Goal: Task Accomplishment & Management: Use online tool/utility

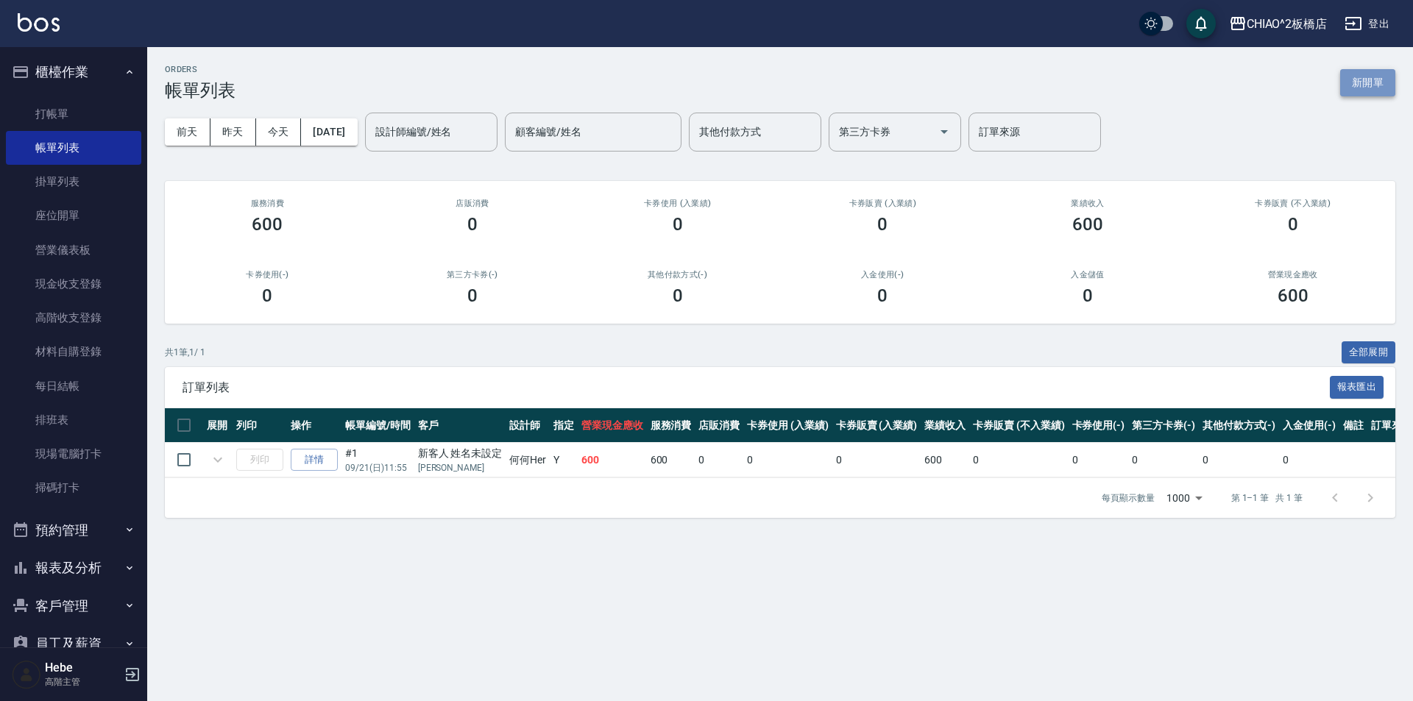
click at [1349, 77] on button "新開單" at bounding box center [1367, 82] width 55 height 27
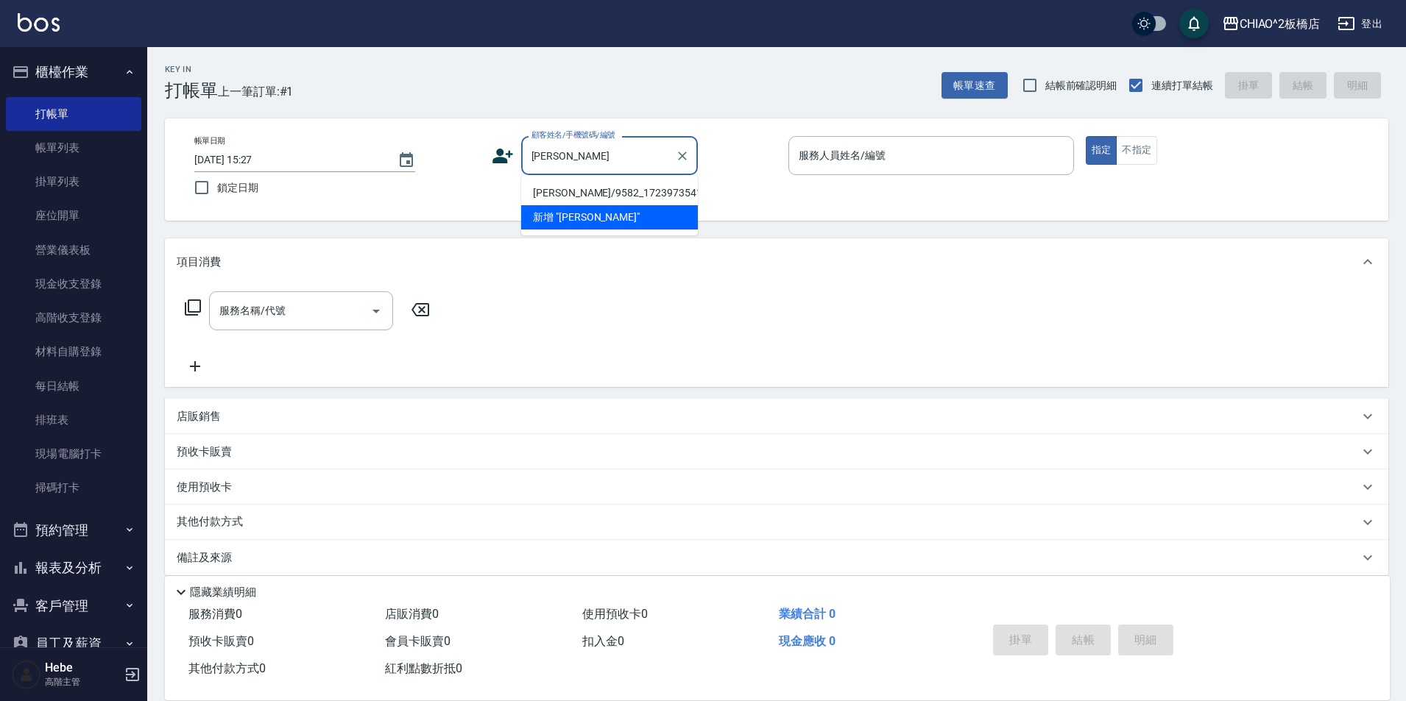
click at [556, 196] on li "[PERSON_NAME]/9582_1723973541/null" at bounding box center [609, 193] width 177 height 24
type input "[PERSON_NAME]/9582_1723973541/null"
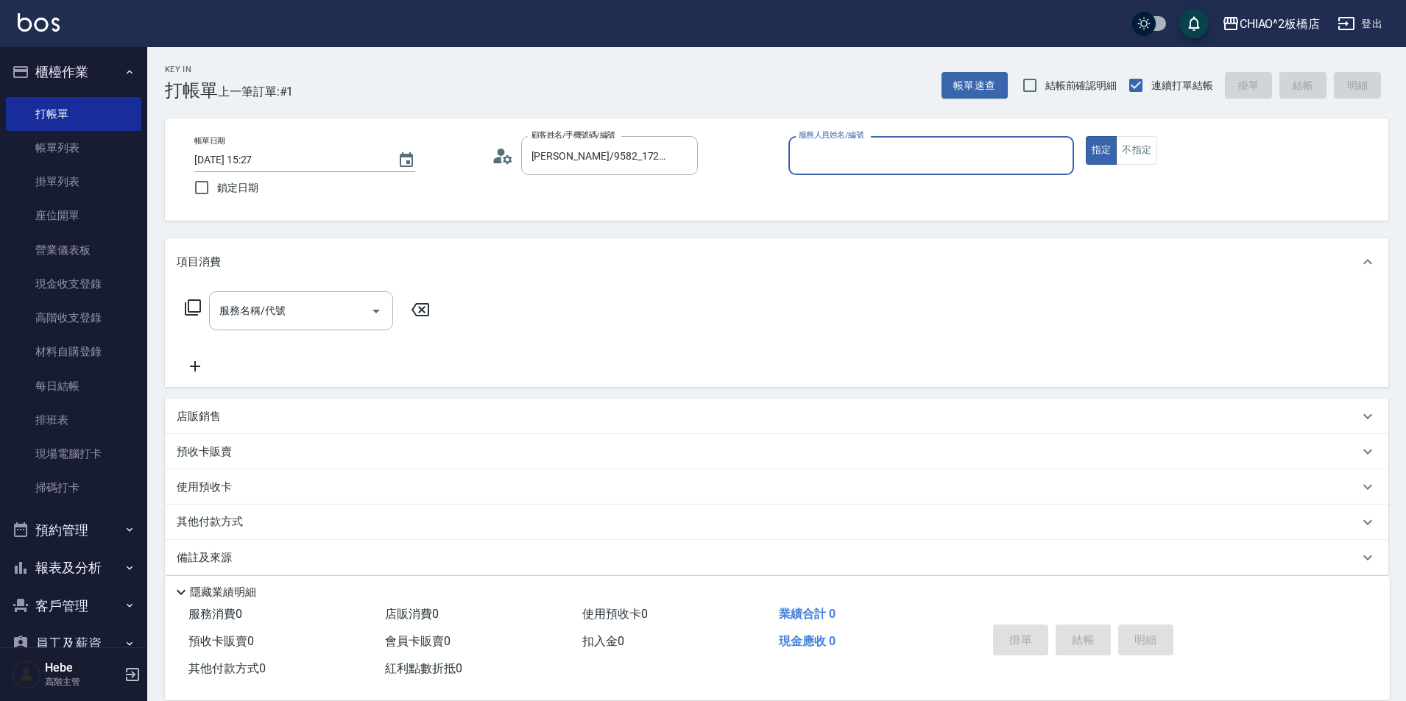
click at [559, 190] on div "帳單日期 [DATE] 15:27 鎖定日期 顧客姓名/手機號碼/編號 [PERSON_NAME]/9582_1723973541/null 顧客姓名/手機號…" at bounding box center [777, 169] width 1188 height 67
click at [927, 145] on input "服務人員姓名/編號" at bounding box center [931, 156] width 272 height 26
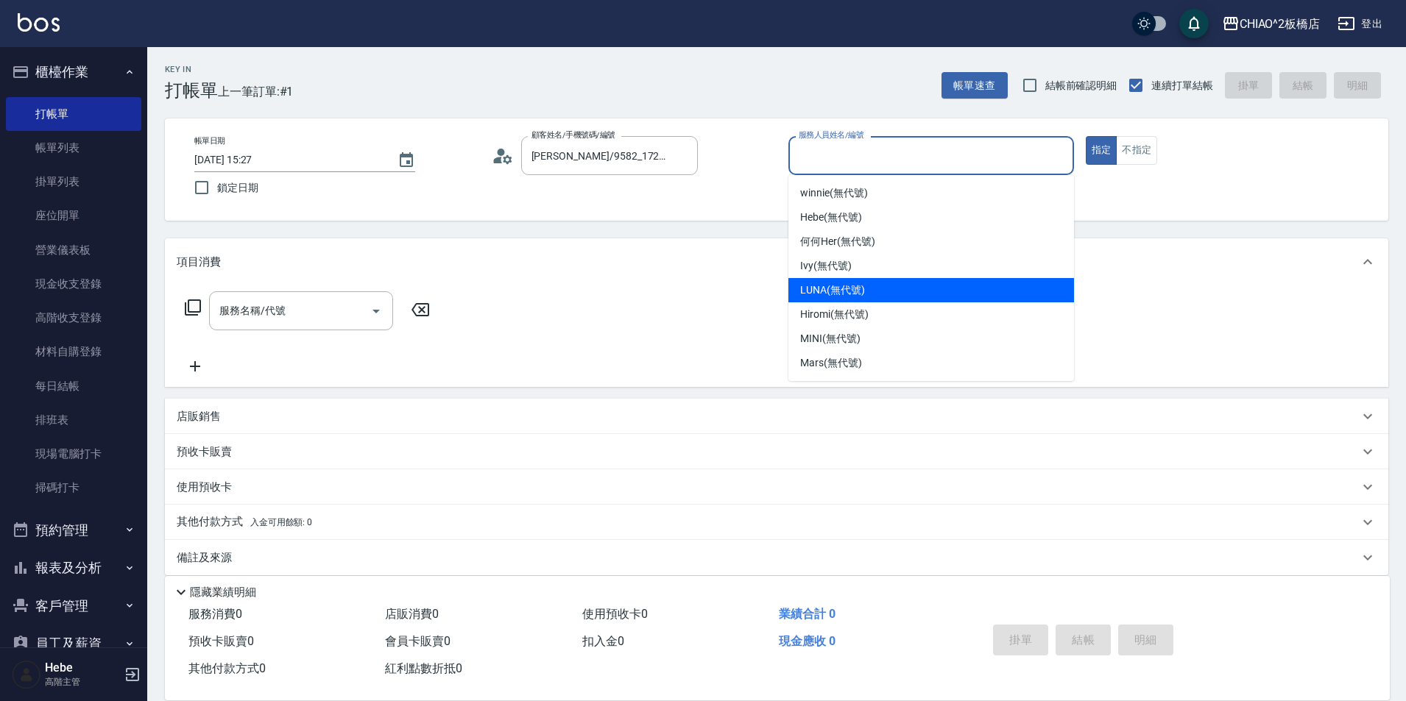
click at [843, 282] on div "LUNA (無代號)" at bounding box center [931, 290] width 286 height 24
type input "LUNA(無代號)"
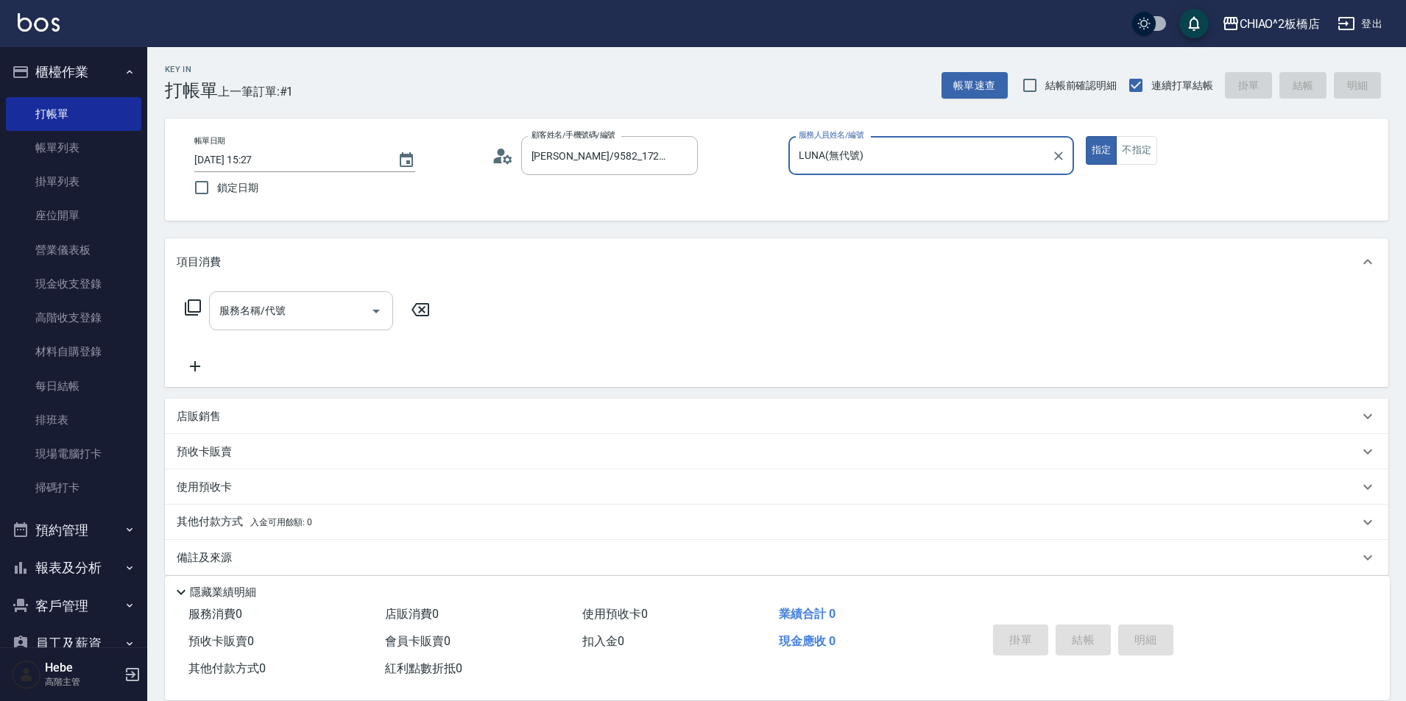
click at [339, 304] on input "服務名稱/代號" at bounding box center [290, 311] width 149 height 26
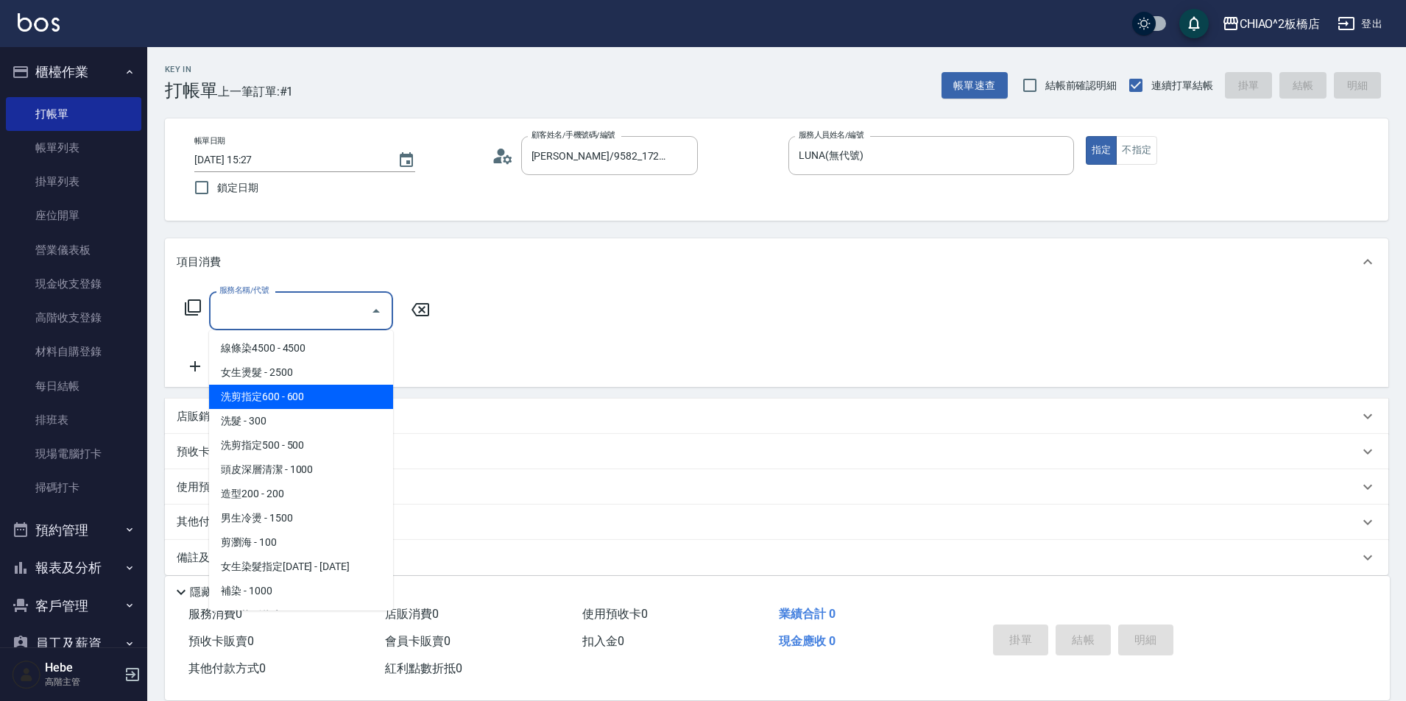
click at [322, 400] on span "洗剪指定600 - 600" at bounding box center [301, 397] width 184 height 24
type input "洗剪指定600(96678)"
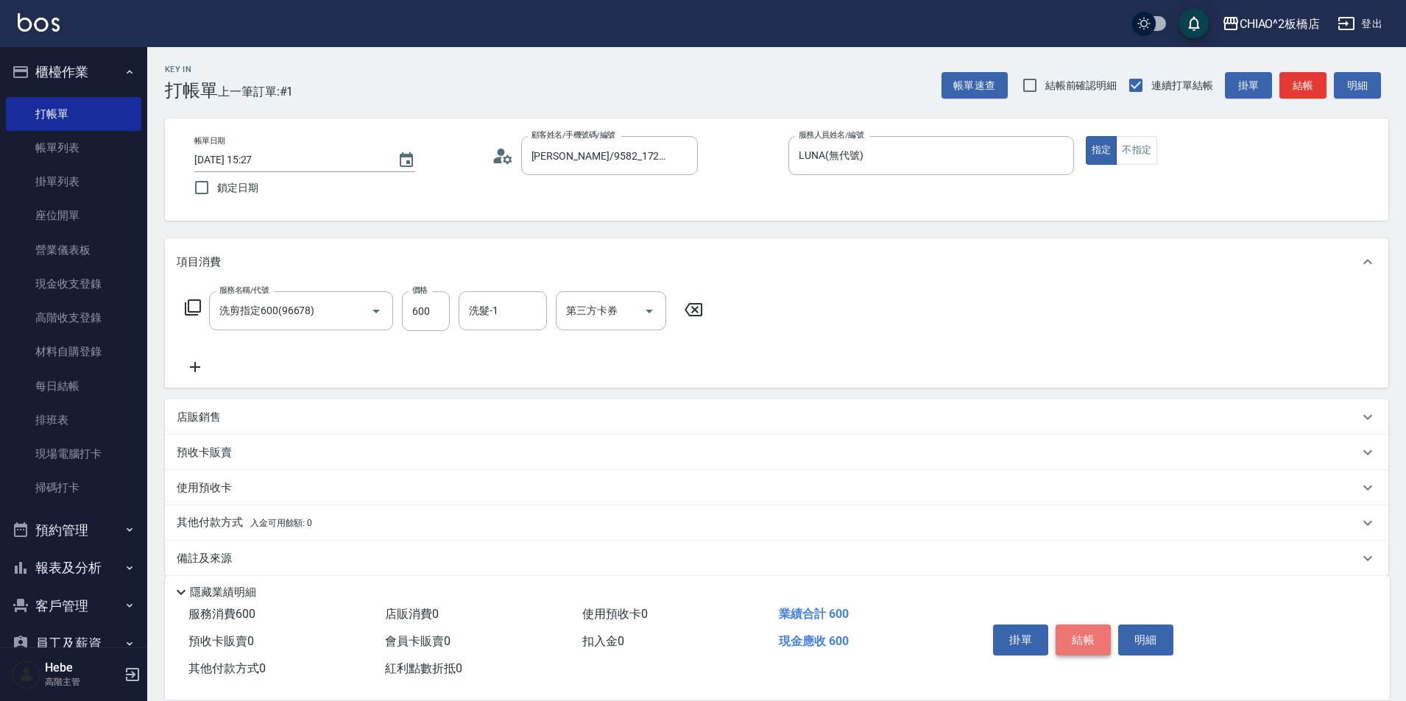
click at [1088, 631] on button "結帳" at bounding box center [1082, 640] width 55 height 31
